Goal: Task Accomplishment & Management: Manage account settings

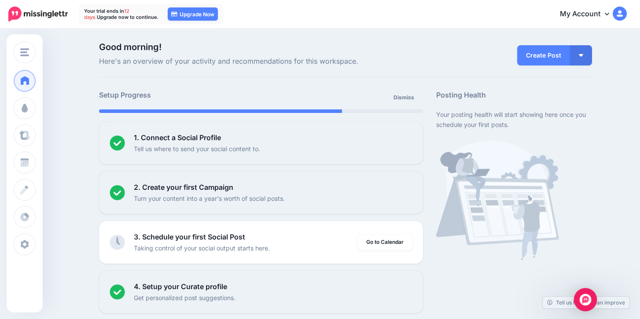
click at [584, 298] on img "Open Intercom Messenger" at bounding box center [584, 299] width 11 height 11
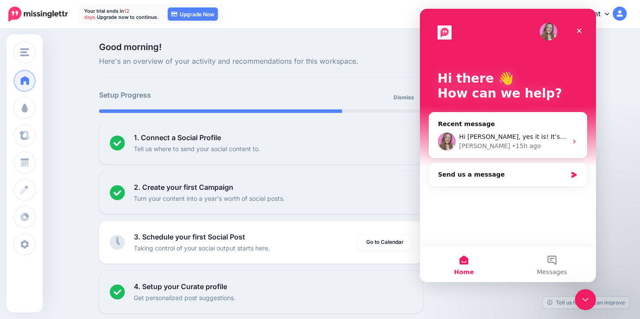
click at [578, 29] on icon "Close" at bounding box center [578, 30] width 7 height 7
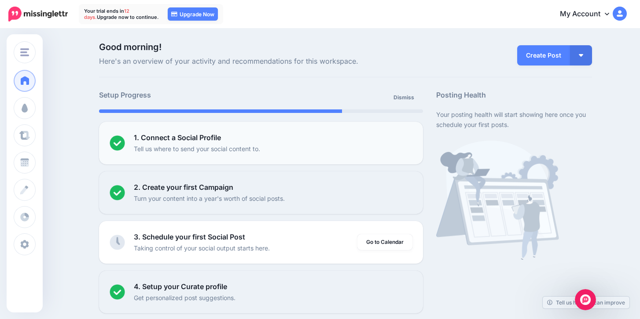
click at [241, 145] on p "Tell us where to send your social content to." at bounding box center [197, 149] width 126 height 10
click at [119, 144] on img at bounding box center [117, 142] width 15 height 15
click at [304, 163] on li "1. Connect a Social Profile Tell us where to send your social content to. Setup" at bounding box center [261, 143] width 324 height 43
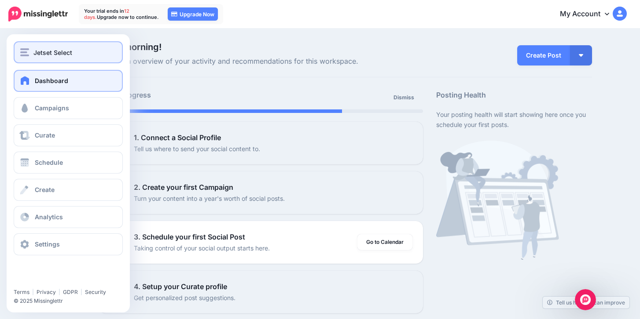
click at [25, 53] on img "button" at bounding box center [24, 52] width 9 height 8
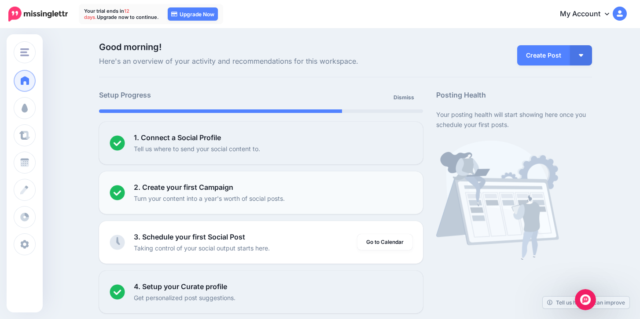
click at [116, 190] on img at bounding box center [117, 192] width 15 height 15
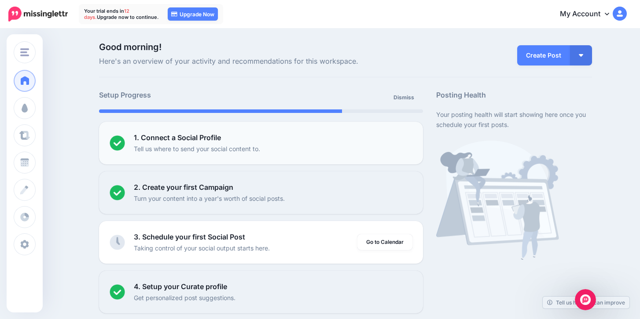
click at [117, 138] on img at bounding box center [117, 142] width 15 height 15
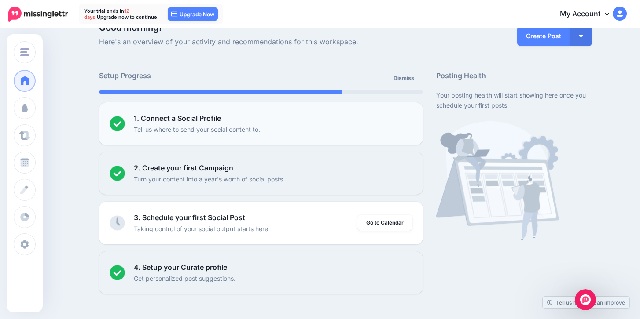
scroll to position [68, 0]
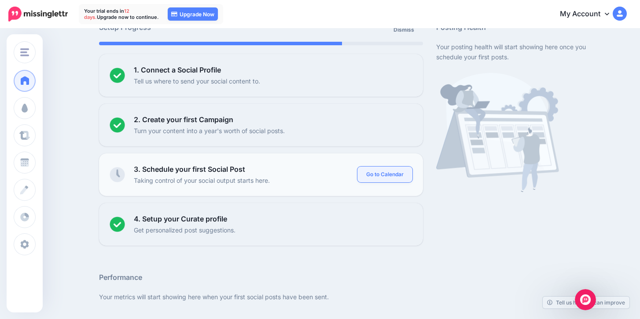
click at [378, 173] on link "Go to Calendar" at bounding box center [384, 175] width 55 height 16
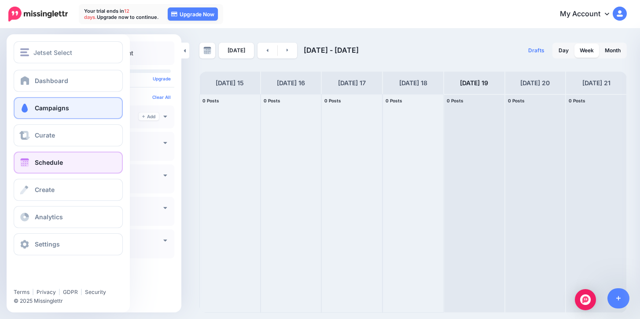
click at [72, 113] on link "Campaigns" at bounding box center [68, 108] width 109 height 22
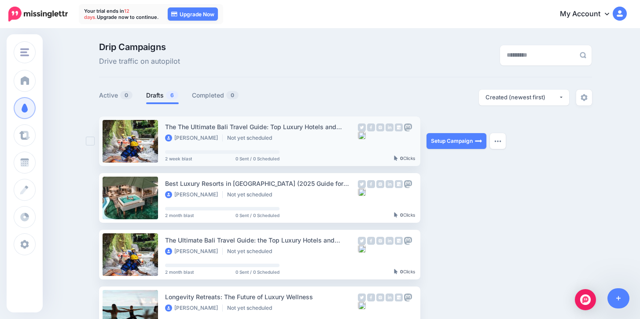
click at [369, 130] on img at bounding box center [371, 128] width 8 height 8
click at [490, 145] on button "button" at bounding box center [498, 141] width 16 height 16
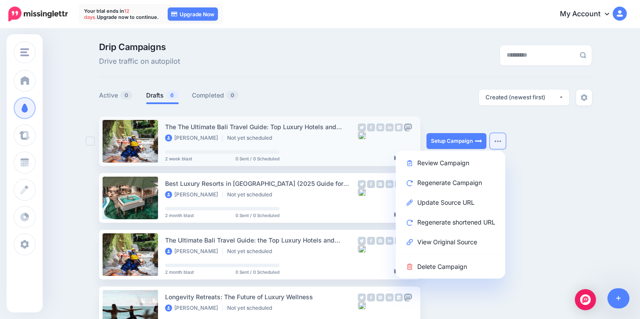
click at [363, 135] on img at bounding box center [362, 136] width 8 height 8
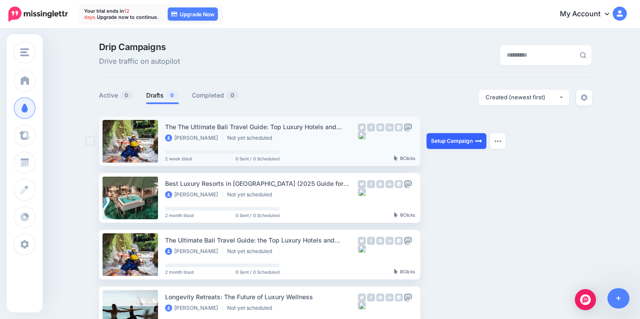
click at [462, 146] on link "Setup Campaign" at bounding box center [456, 141] width 60 height 16
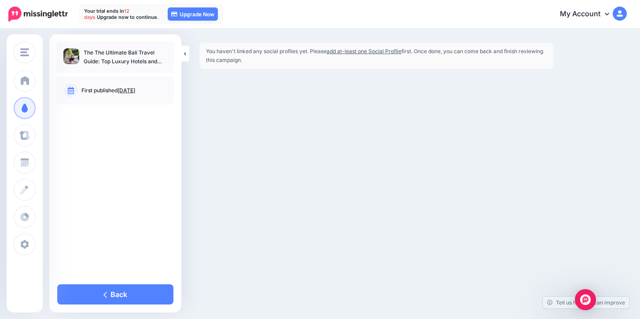
click at [374, 50] on link "add at-least one Social Profile" at bounding box center [363, 51] width 75 height 7
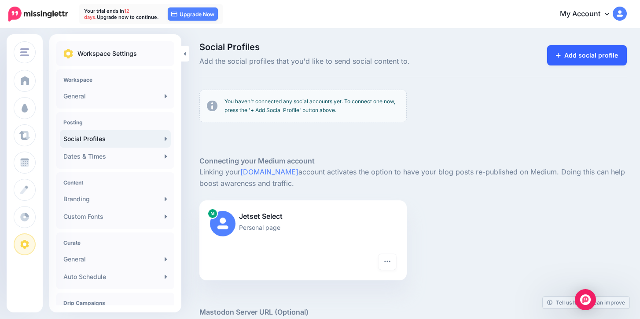
click at [567, 51] on link "Add social profile" at bounding box center [587, 55] width 80 height 20
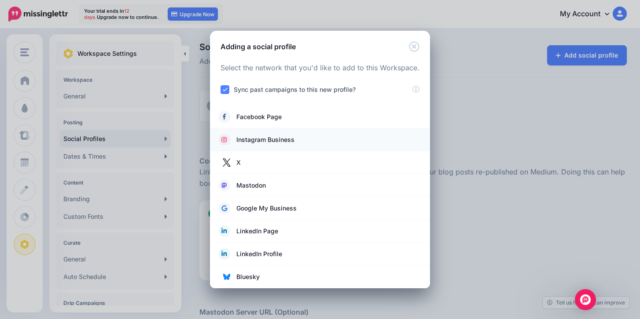
click at [256, 138] on span "Instagram Business" at bounding box center [265, 140] width 58 height 11
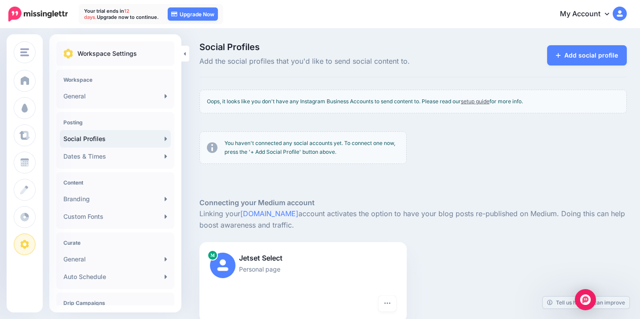
scroll to position [170, 0]
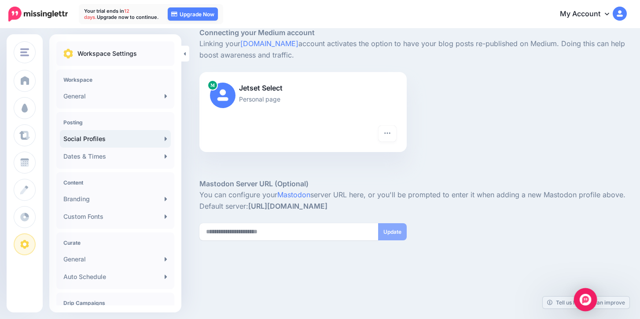
click at [587, 301] on img "Open Intercom Messenger" at bounding box center [584, 299] width 11 height 11
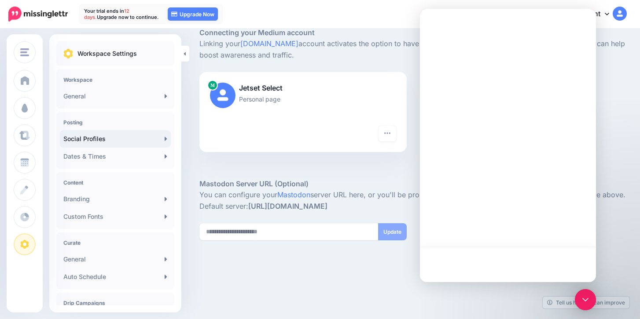
scroll to position [0, 0]
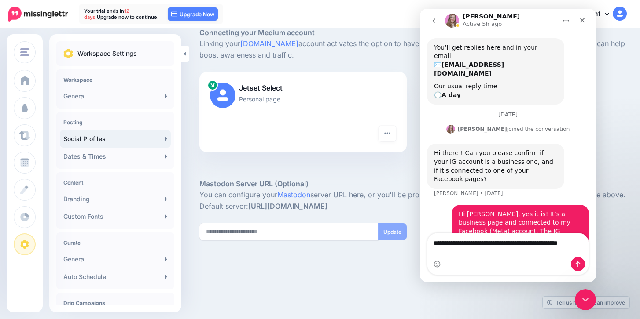
scroll to position [85, 0]
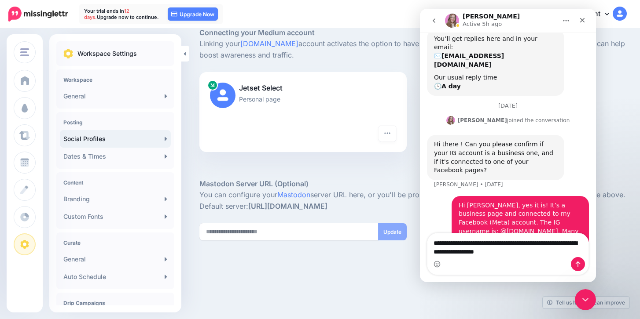
type textarea "**********"
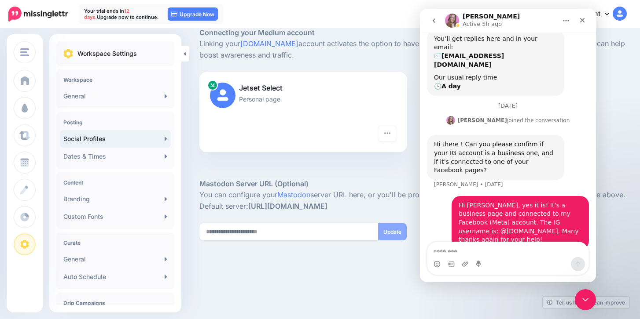
scroll to position [123, 0]
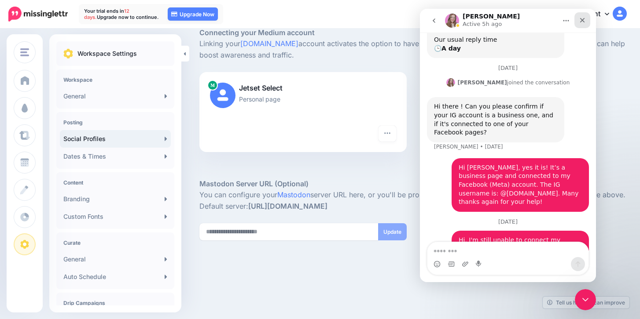
click at [584, 18] on icon "Close" at bounding box center [581, 20] width 7 height 7
